Goal: Register for event/course

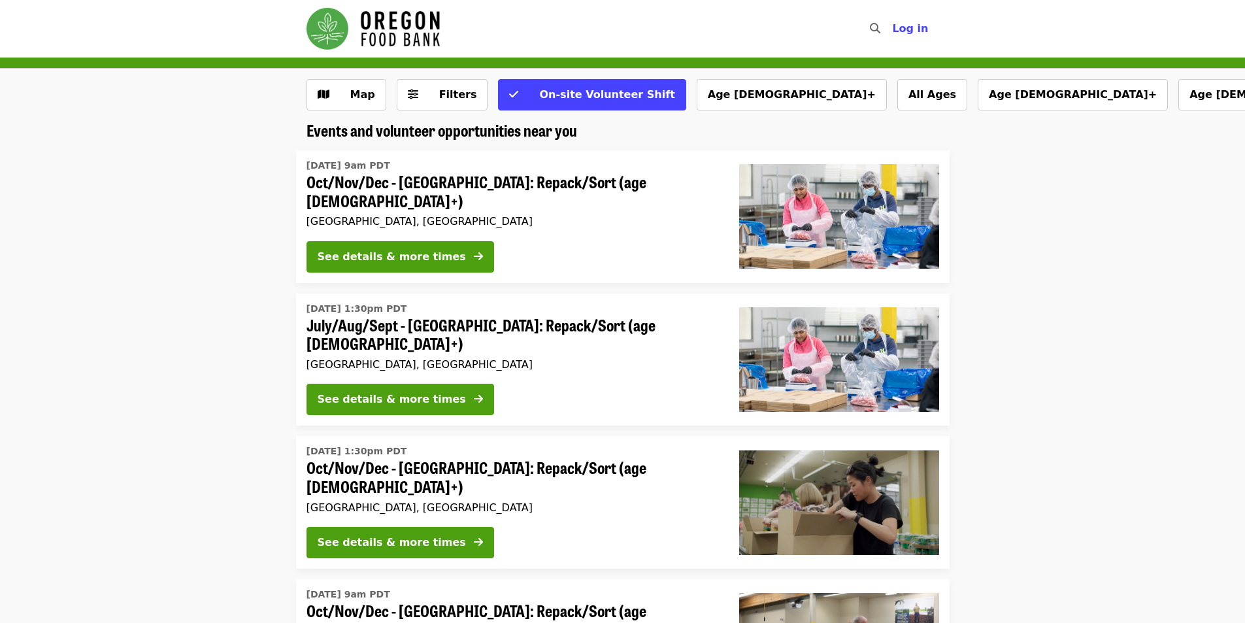
drag, startPoint x: 456, startPoint y: 82, endPoint x: 558, endPoint y: 59, distance: 104.7
click at [465, 82] on button "Filters" at bounding box center [443, 94] width 92 height 31
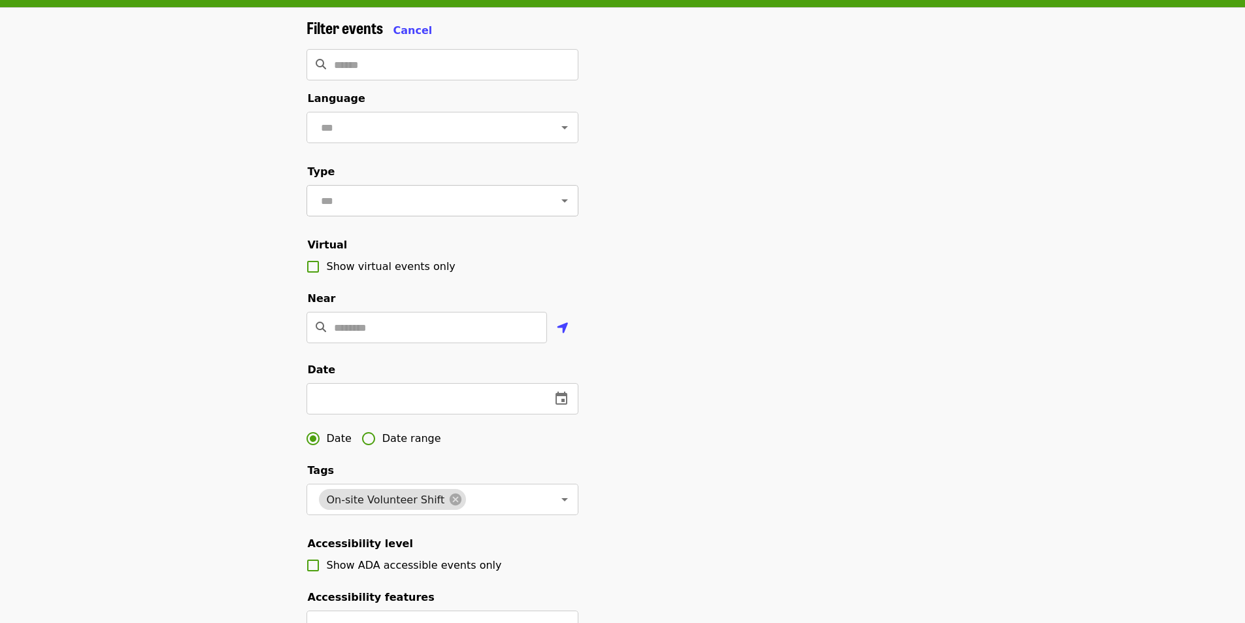
scroll to position [87, 0]
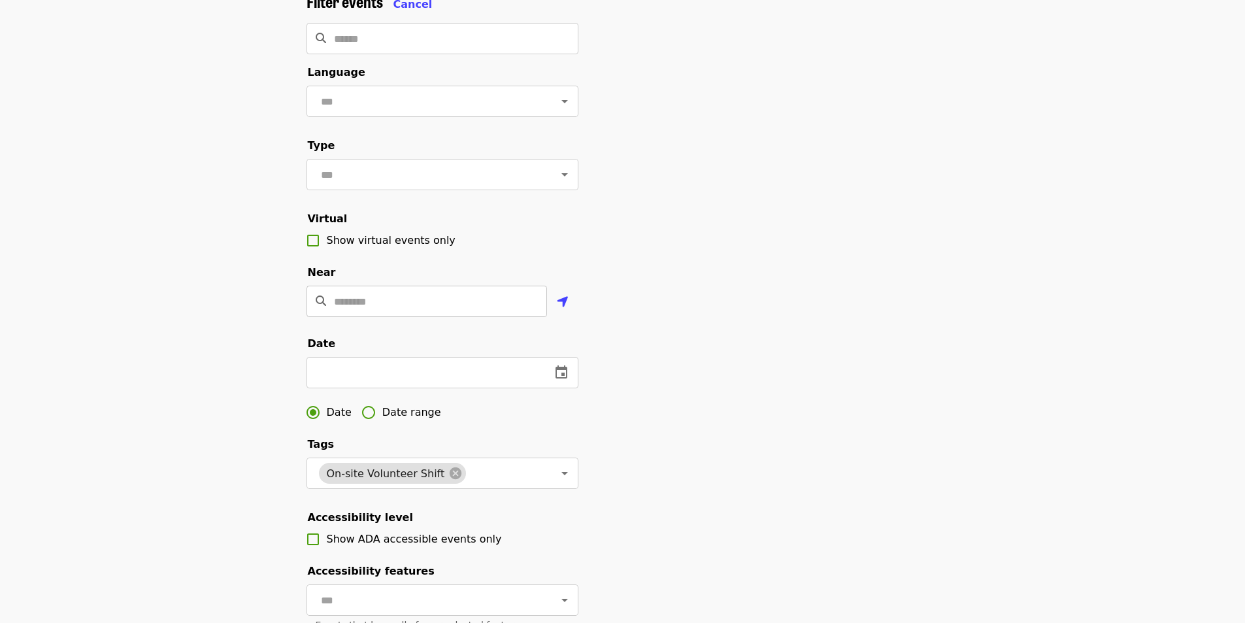
click at [355, 306] on input "Location" at bounding box center [440, 301] width 213 height 31
click at [416, 317] on input "Location" at bounding box center [440, 301] width 213 height 31
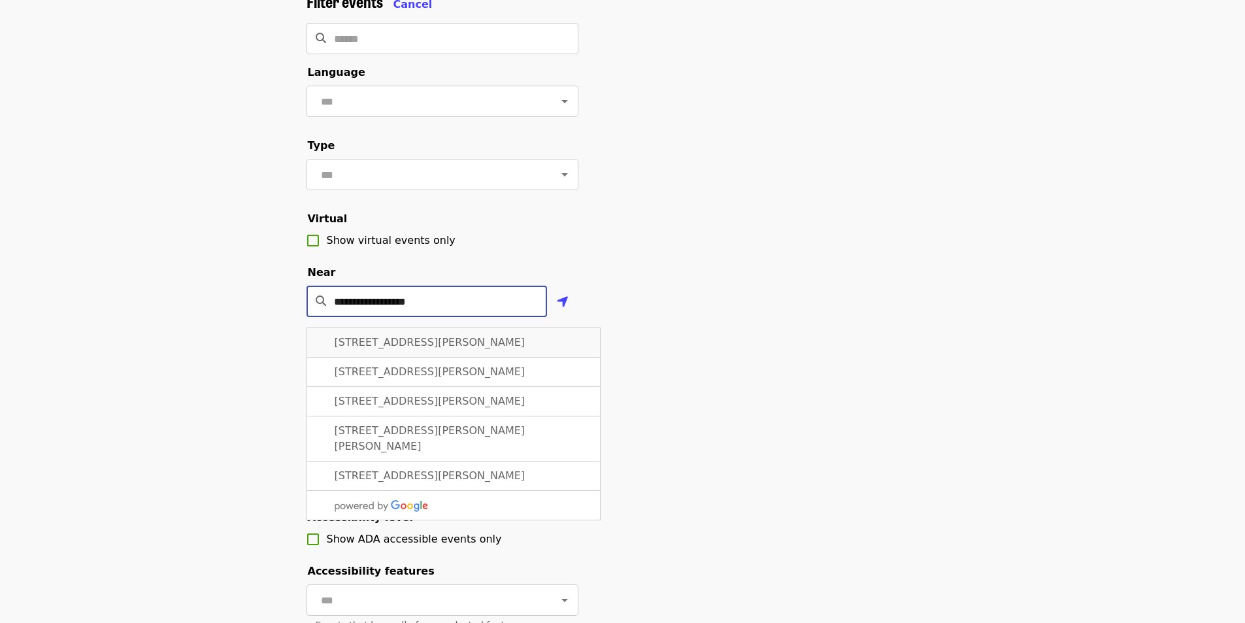
click at [498, 348] on span "15295 NW Eugene Ln, Portland, OR, USA" at bounding box center [430, 342] width 191 height 12
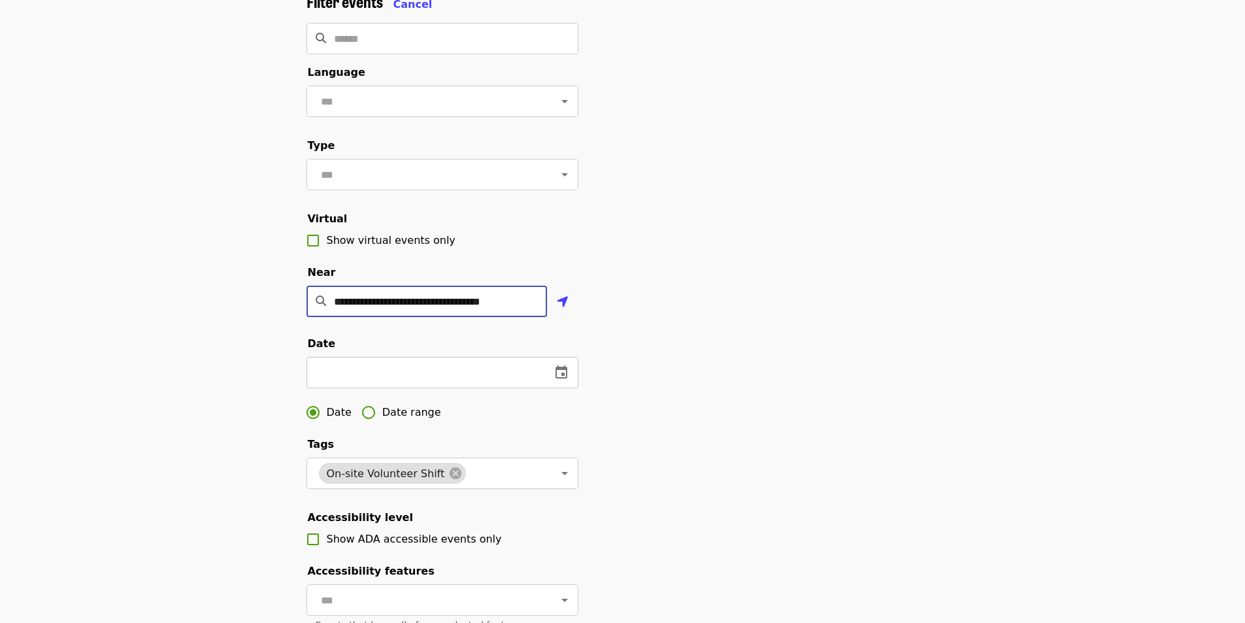
type input "**********"
click at [432, 388] on input "text" at bounding box center [424, 372] width 234 height 31
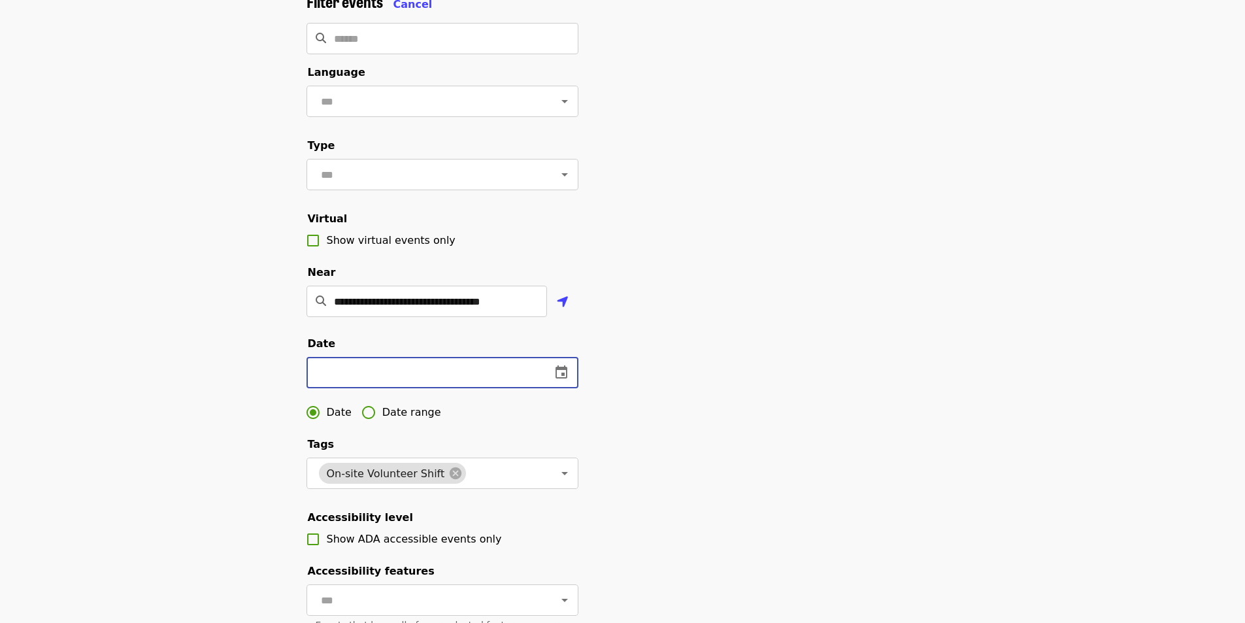
click at [882, 354] on div "**********" at bounding box center [623, 356] width 654 height 729
click at [423, 420] on span "Date range" at bounding box center [411, 413] width 59 height 16
click at [376, 388] on input "text" at bounding box center [353, 372] width 93 height 31
click at [419, 380] on icon "change date" at bounding box center [421, 373] width 16 height 16
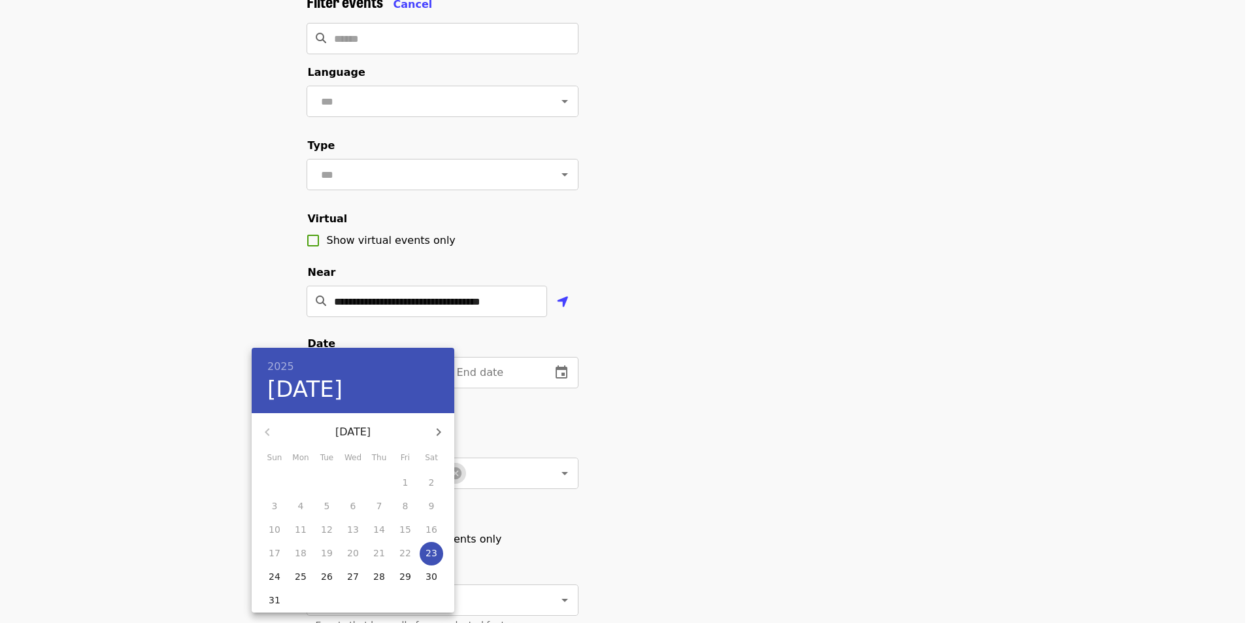
click at [431, 583] on p "30" at bounding box center [432, 576] width 12 height 13
type input "**********"
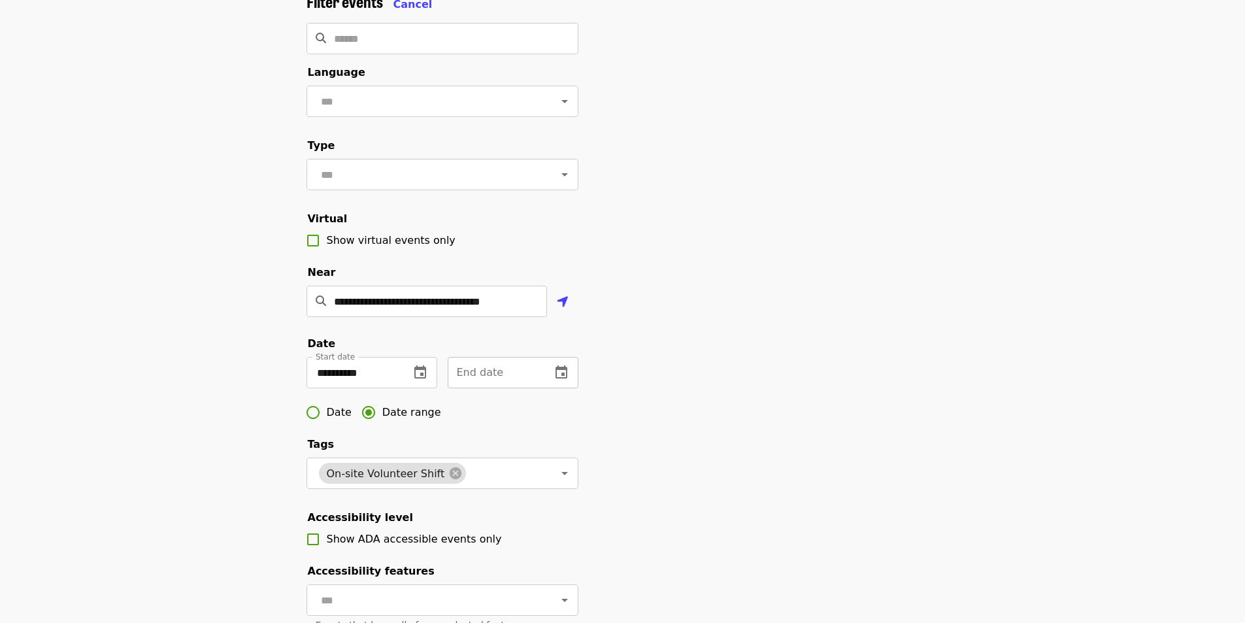
click at [499, 386] on input "text" at bounding box center [494, 372] width 93 height 31
click at [564, 379] on icon "change date" at bounding box center [562, 371] width 12 height 13
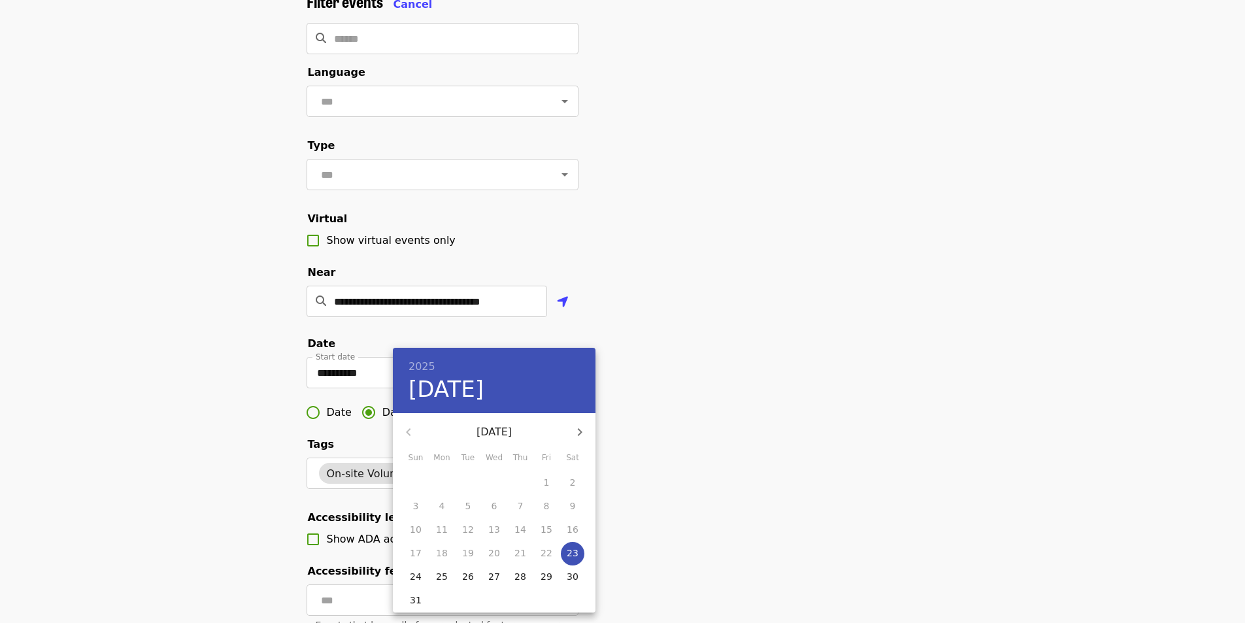
click at [580, 430] on icon "button" at bounding box center [580, 432] width 5 height 8
click at [411, 426] on icon "button" at bounding box center [409, 432] width 16 height 16
drag, startPoint x: 554, startPoint y: 579, endPoint x: 554, endPoint y: 591, distance: 11.8
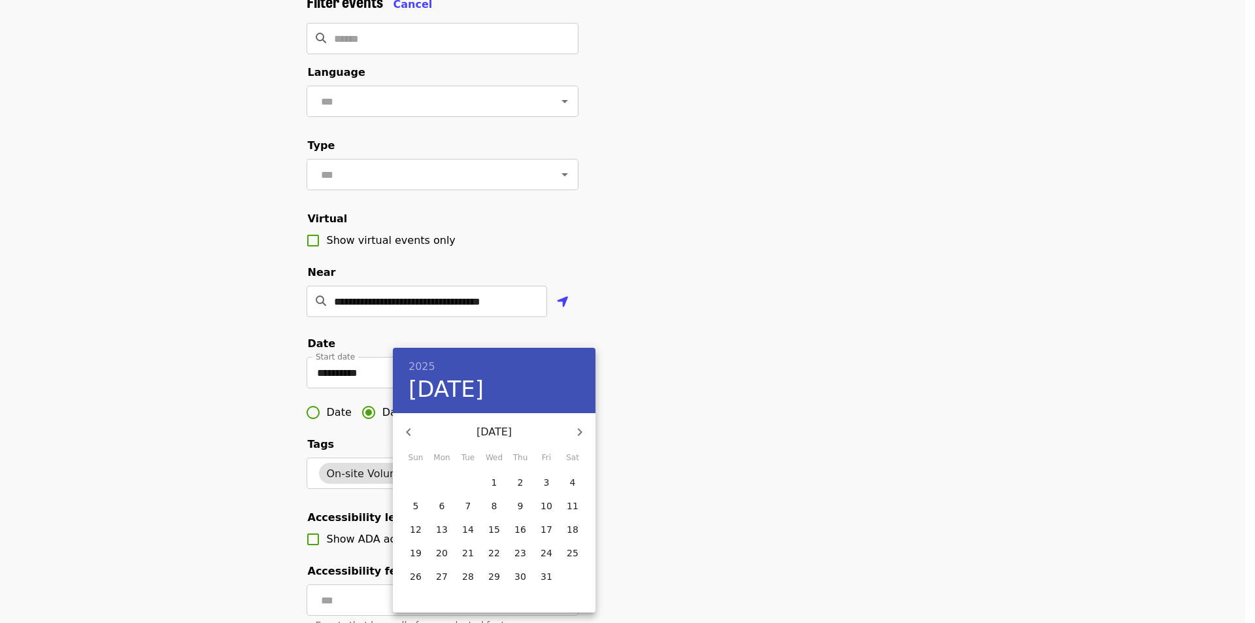
click at [567, 591] on div "28 29 30 1 2 3 4 5 6 7 8 9 10 11 12 13 14 15 16 17 18 19 20 21 22 23 24 25 26 2…" at bounding box center [494, 541] width 203 height 141
click at [517, 579] on p "30" at bounding box center [521, 576] width 12 height 13
type input "**********"
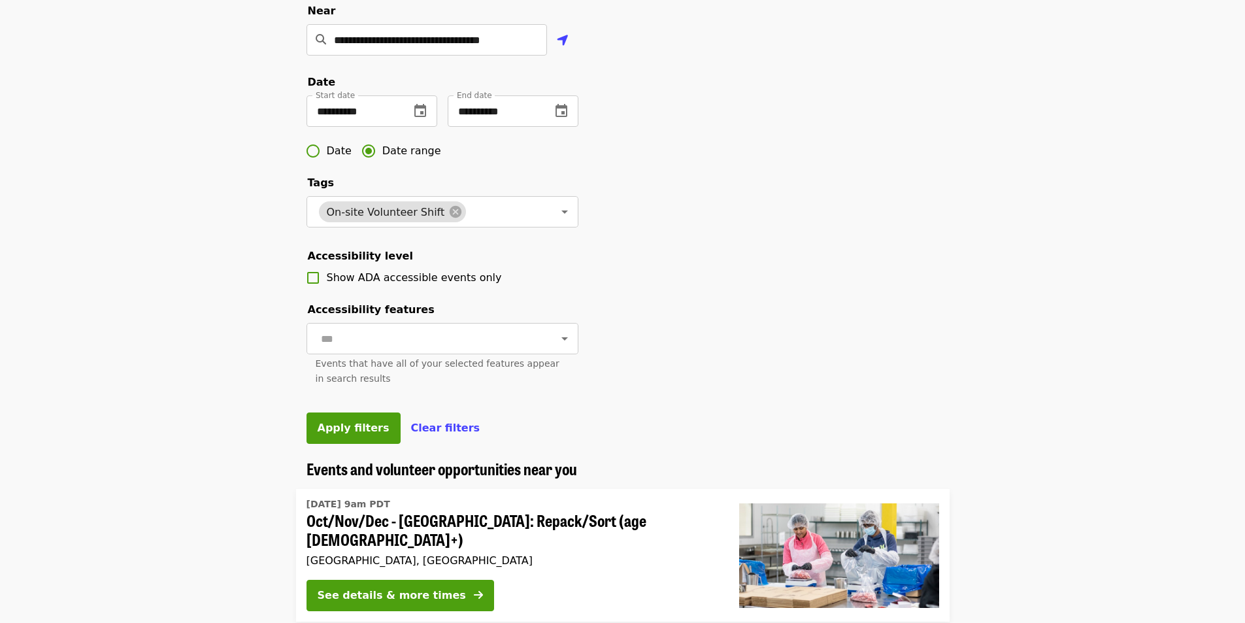
scroll to position [436, 0]
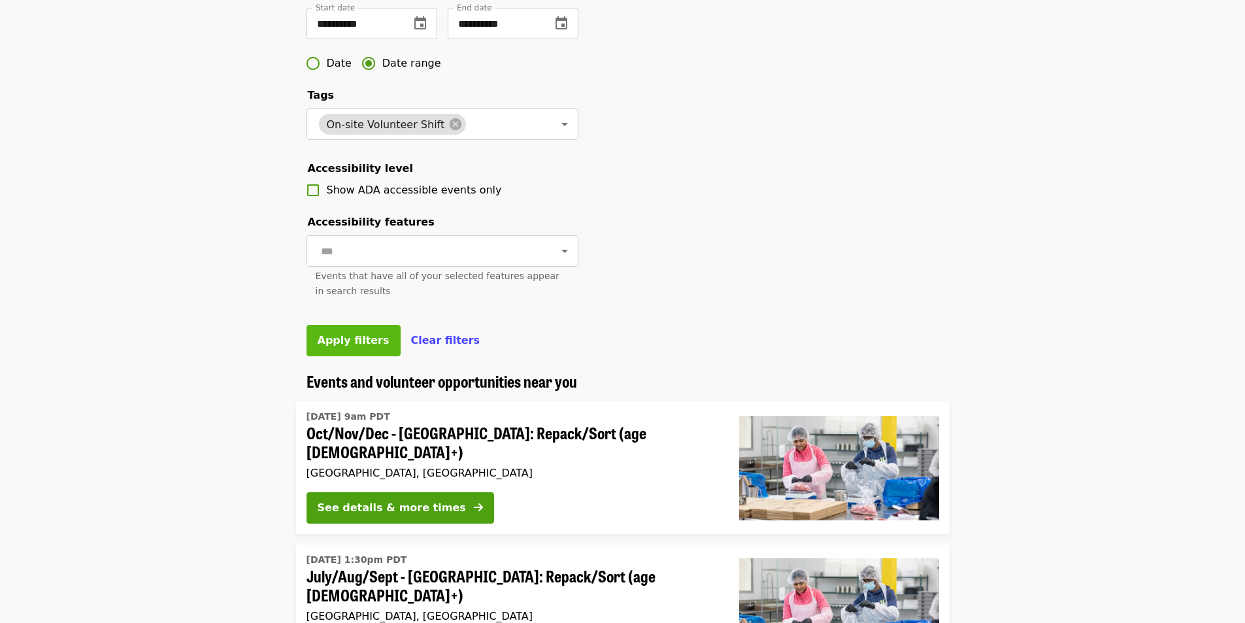
click at [358, 356] on button "Apply filters" at bounding box center [354, 340] width 94 height 31
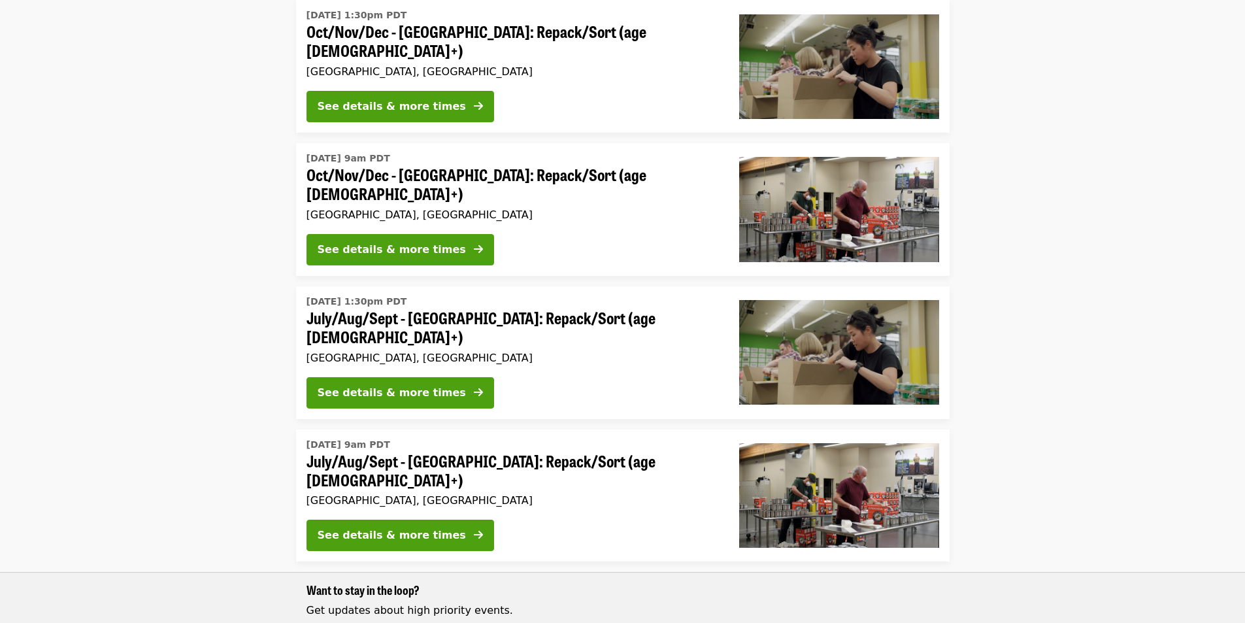
scroll to position [523, 0]
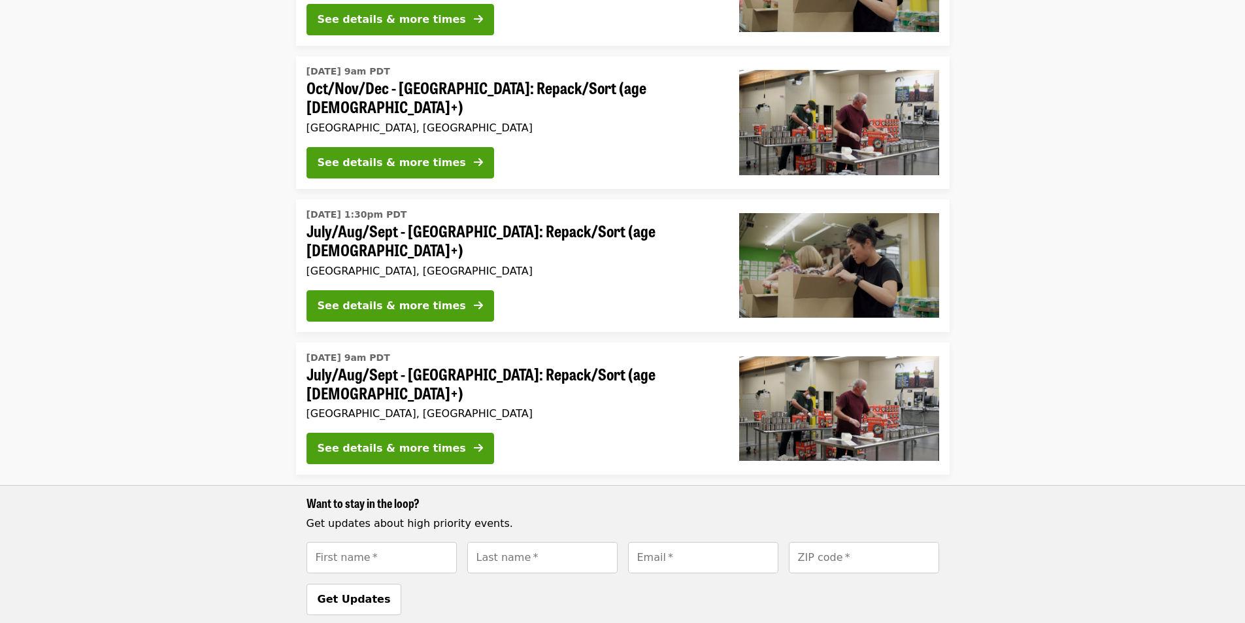
drag, startPoint x: 364, startPoint y: 343, endPoint x: 233, endPoint y: 307, distance: 135.4
click at [233, 343] on li "Tue, Sep 2 @ 9am PDT July/Aug/Sept - Portland: Repack/Sort (age 16+) Portland, …" at bounding box center [622, 485] width 1245 height 284
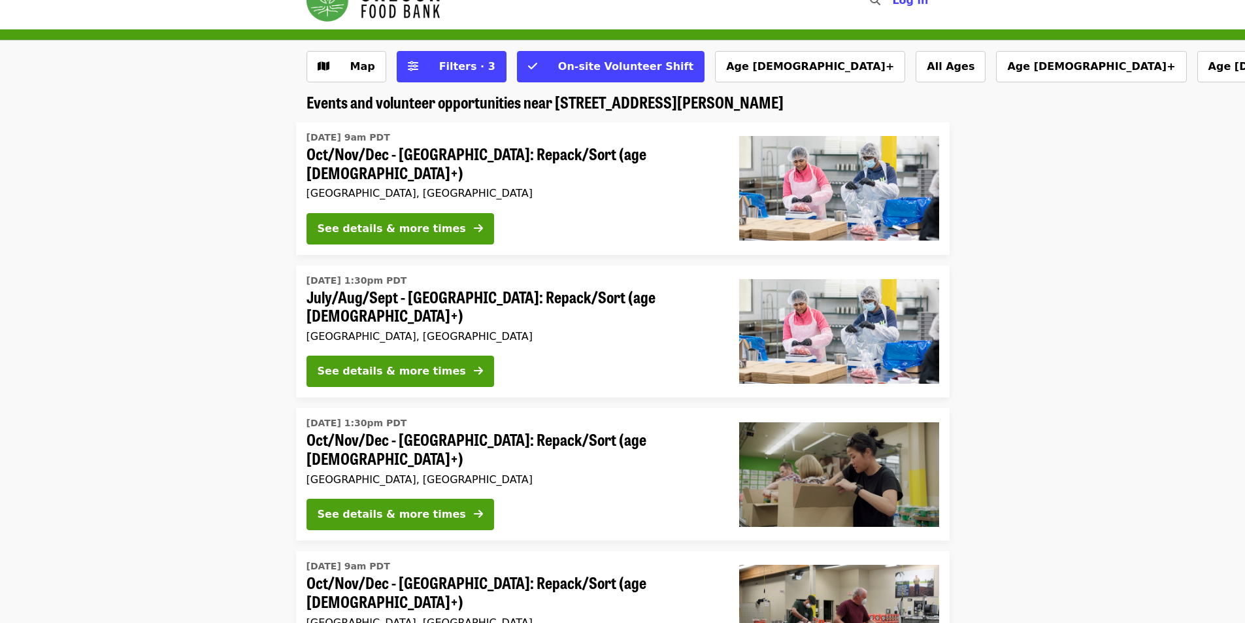
scroll to position [0, 0]
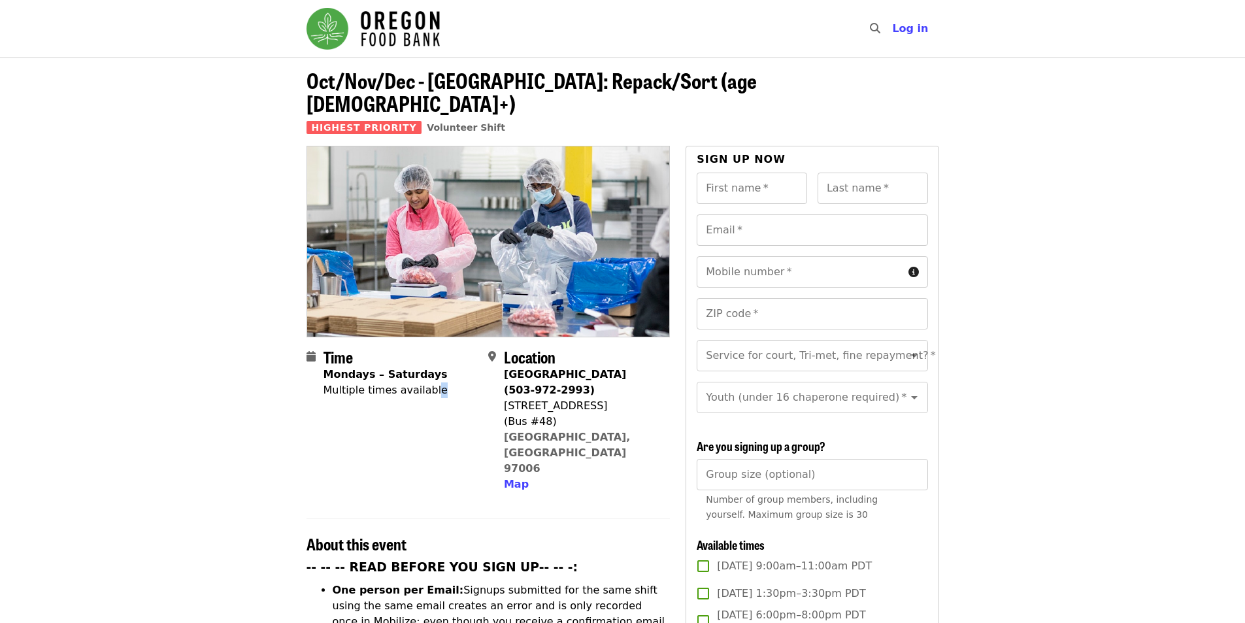
drag, startPoint x: 426, startPoint y: 367, endPoint x: 436, endPoint y: 369, distance: 10.8
click at [436, 369] on div "Time Mondays – Saturdays Multiple times available" at bounding box center [392, 420] width 171 height 144
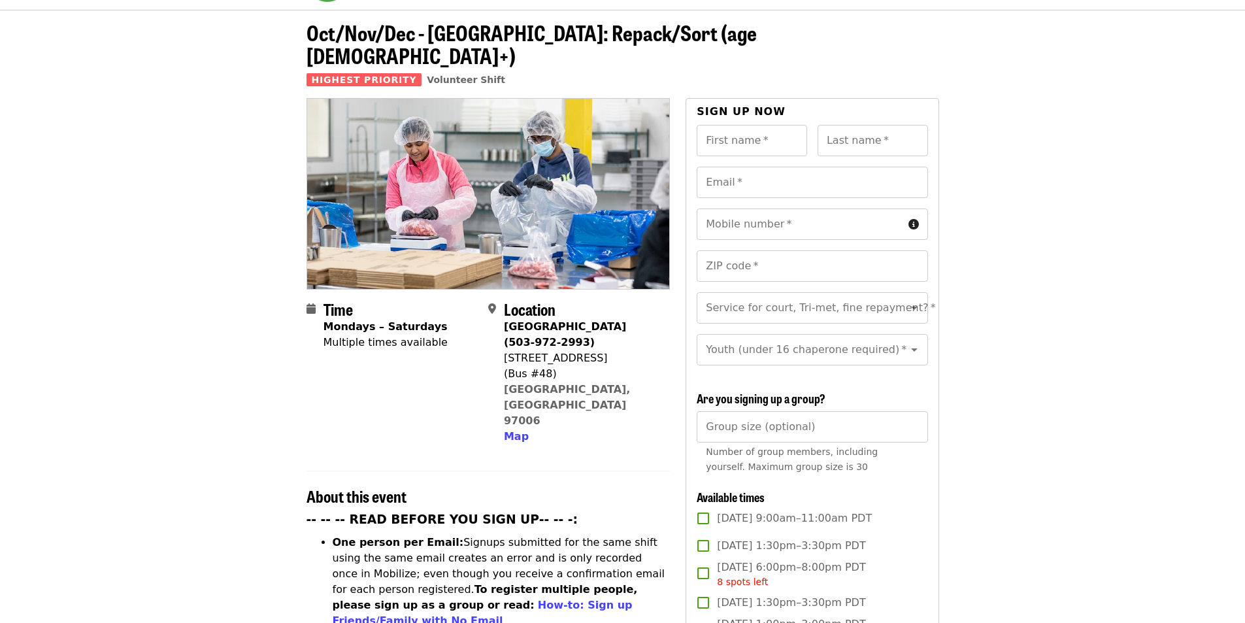
scroll to position [87, 0]
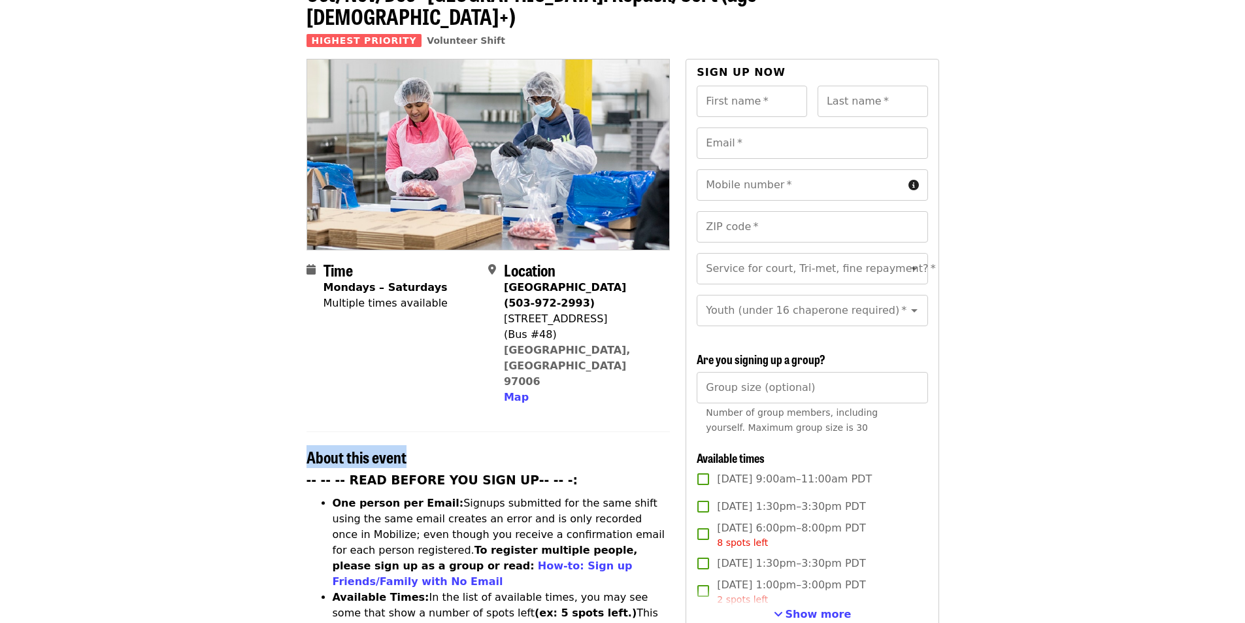
drag, startPoint x: 484, startPoint y: 372, endPoint x: 528, endPoint y: 390, distance: 46.9
click at [528, 431] on div "About this event" at bounding box center [489, 448] width 364 height 35
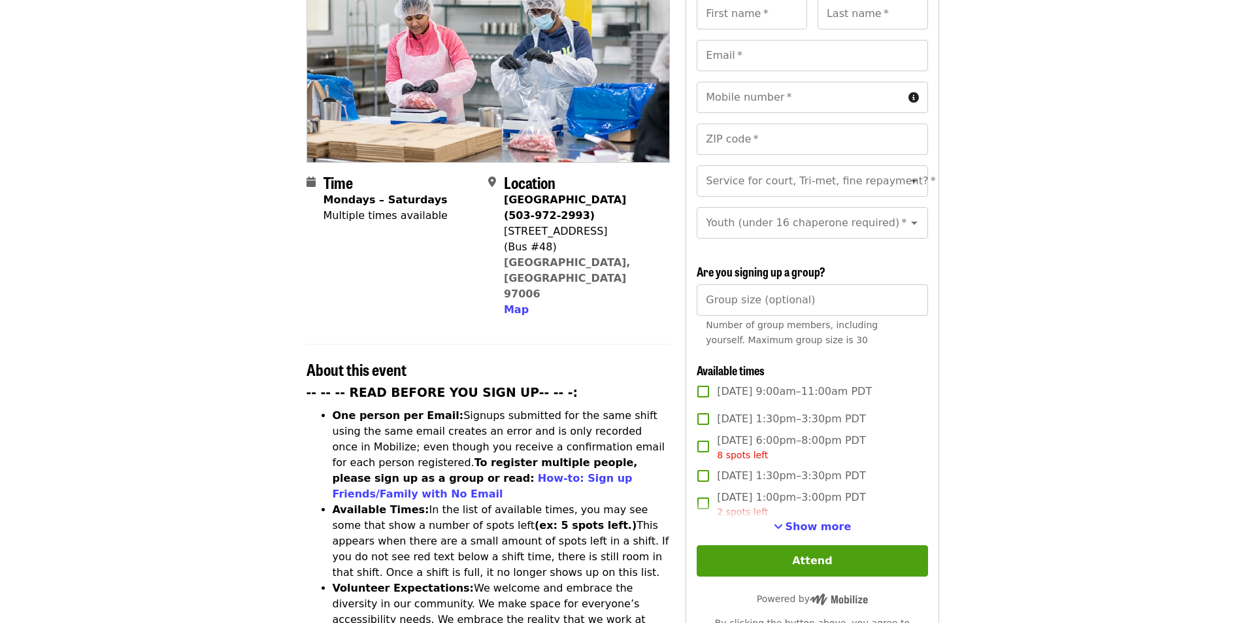
scroll to position [262, 0]
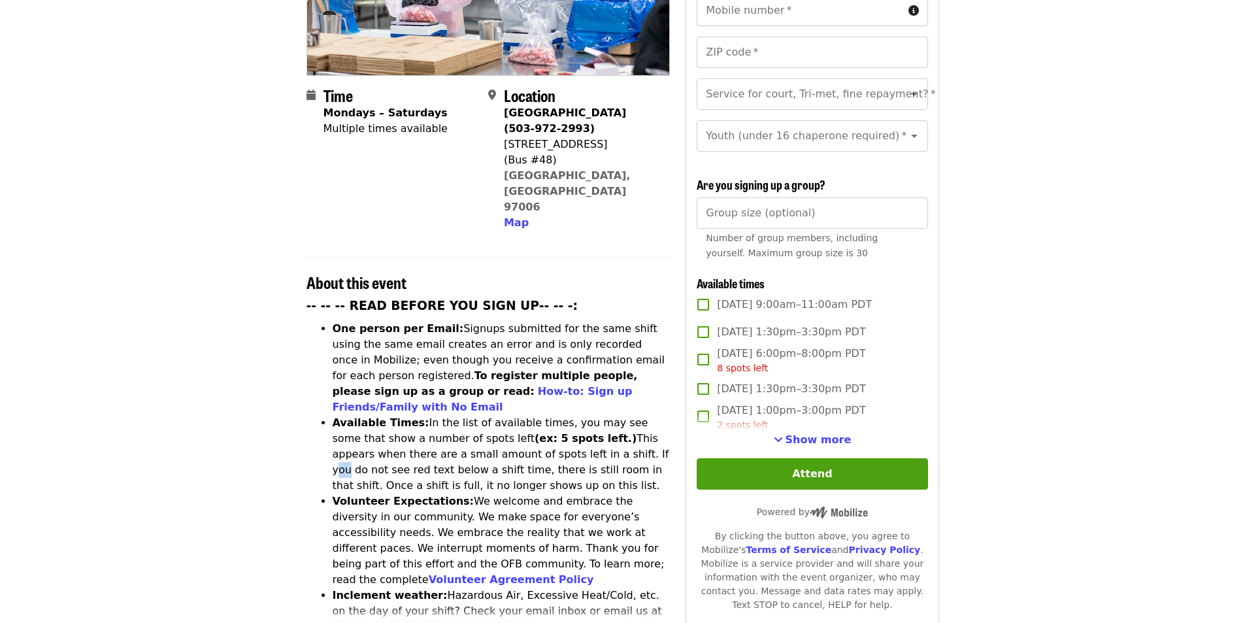
drag, startPoint x: 532, startPoint y: 377, endPoint x: 541, endPoint y: 377, distance: 9.2
click at [541, 415] on li "Available Times: In the list of available times, you may see some that show a n…" at bounding box center [502, 454] width 338 height 78
click at [563, 415] on li "Available Times: In the list of available times, you may see some that show a n…" at bounding box center [502, 454] width 338 height 78
click at [819, 441] on span "Show more" at bounding box center [819, 439] width 66 height 12
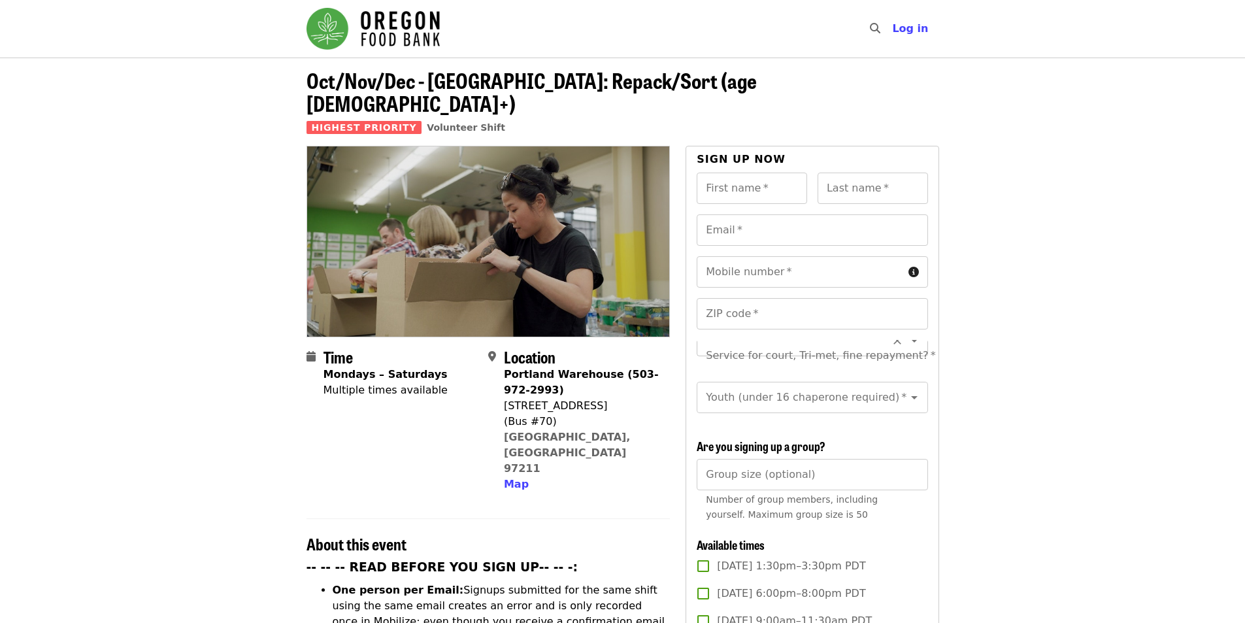
scroll to position [87, 0]
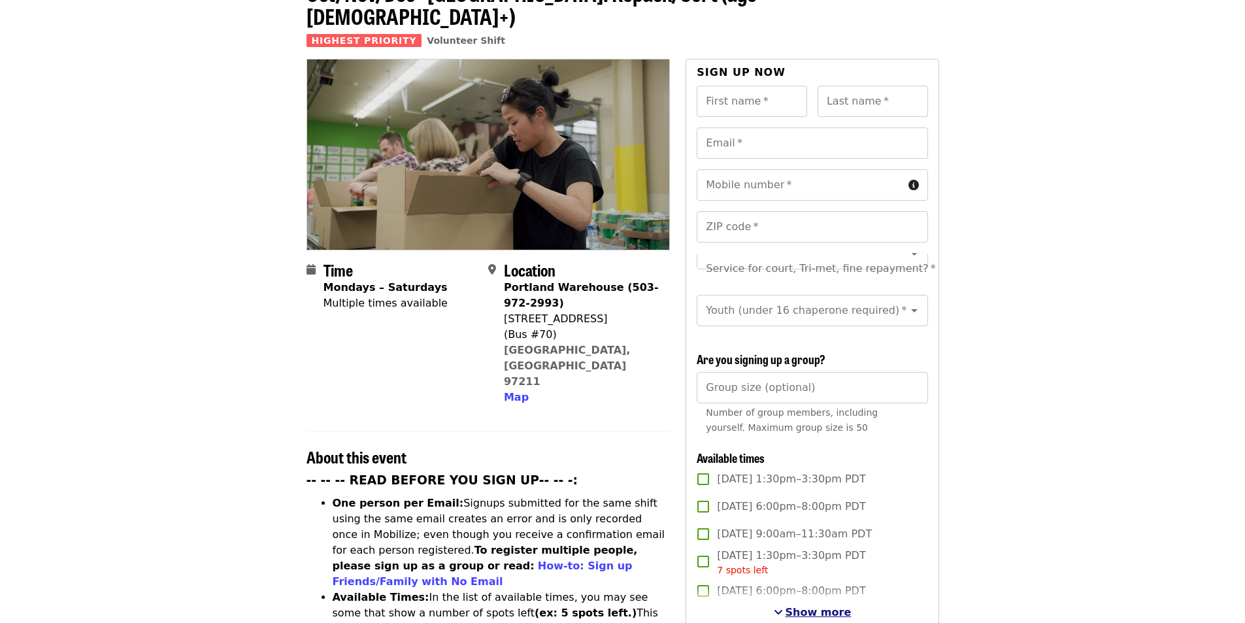
click at [806, 609] on span "Show more" at bounding box center [819, 612] width 66 height 12
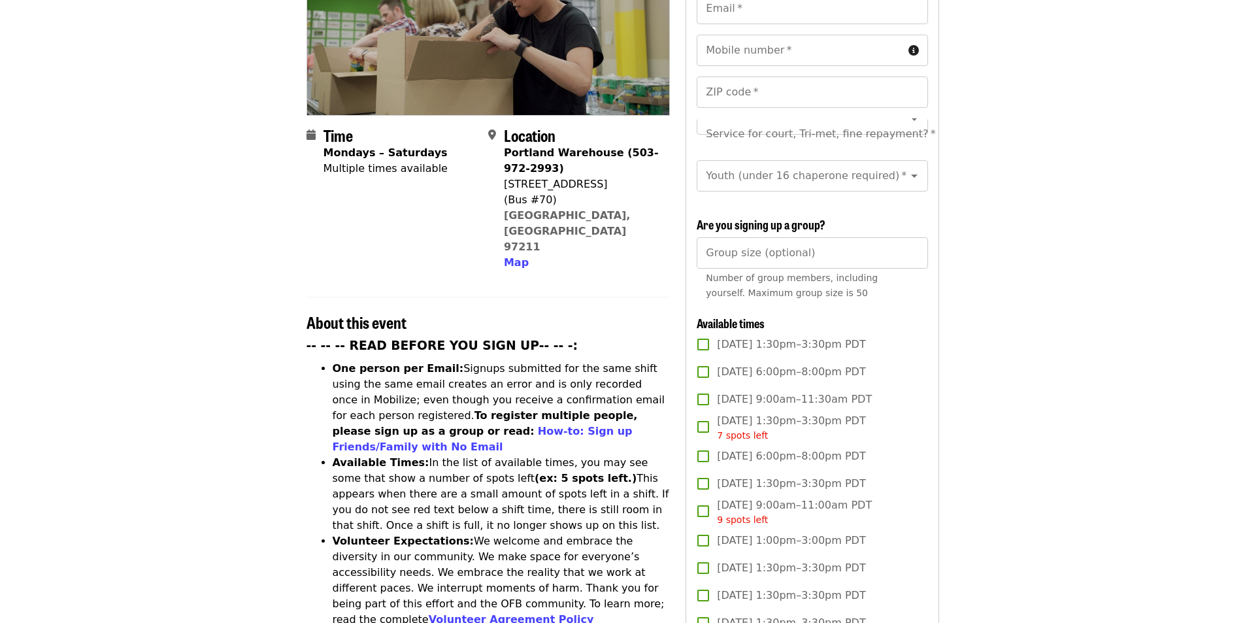
scroll to position [262, 0]
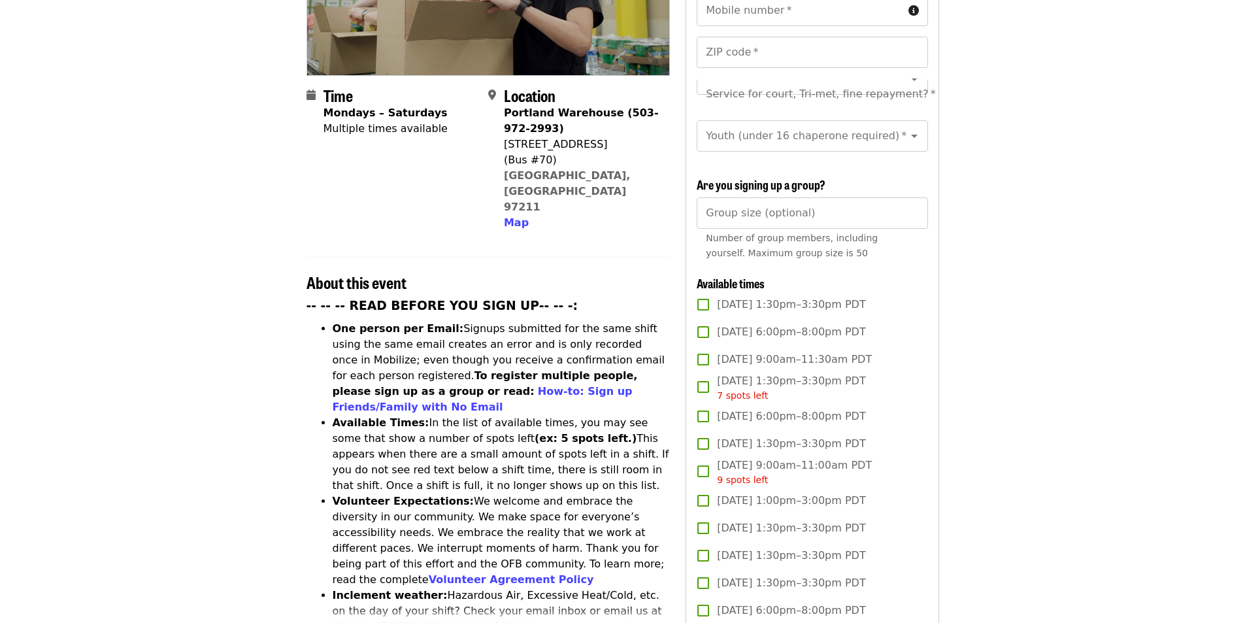
click at [734, 466] on span "Sat, Oct 4, 9:00am–11:00am PDT 9 spots left" at bounding box center [794, 472] width 155 height 29
